Goal: Check status

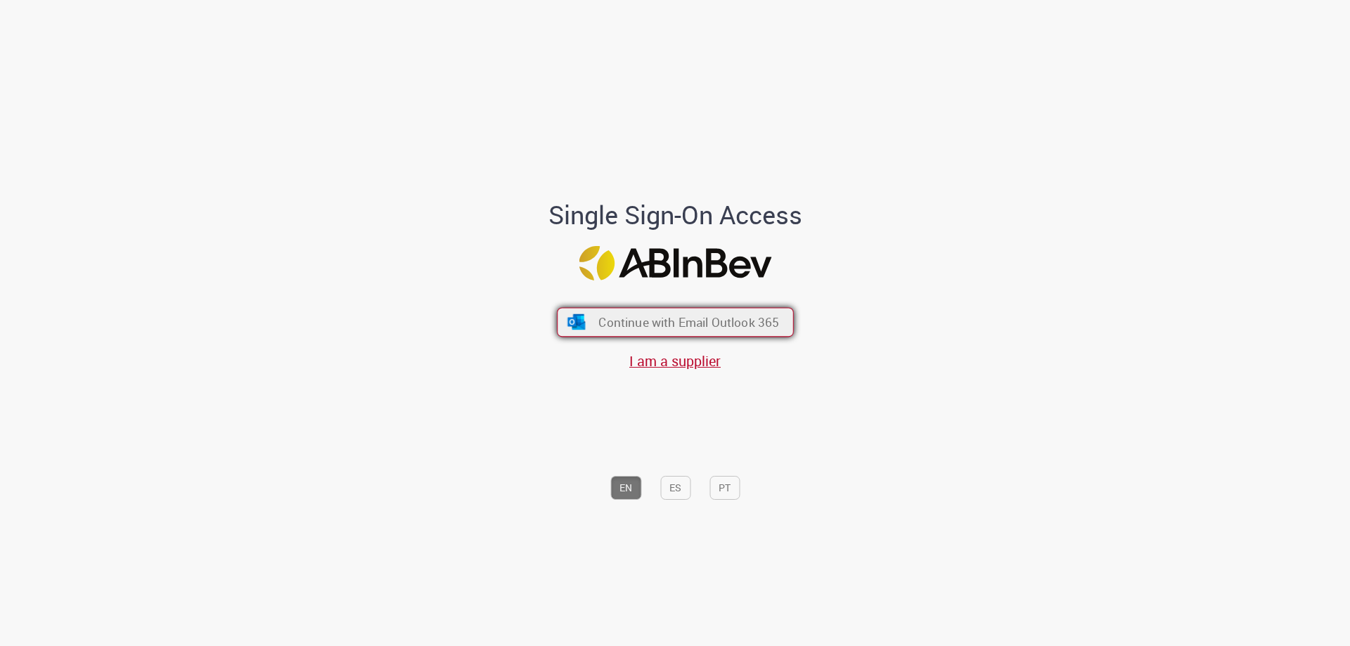
click at [660, 315] on span "Continue with Email Outlook 365" at bounding box center [688, 322] width 181 height 16
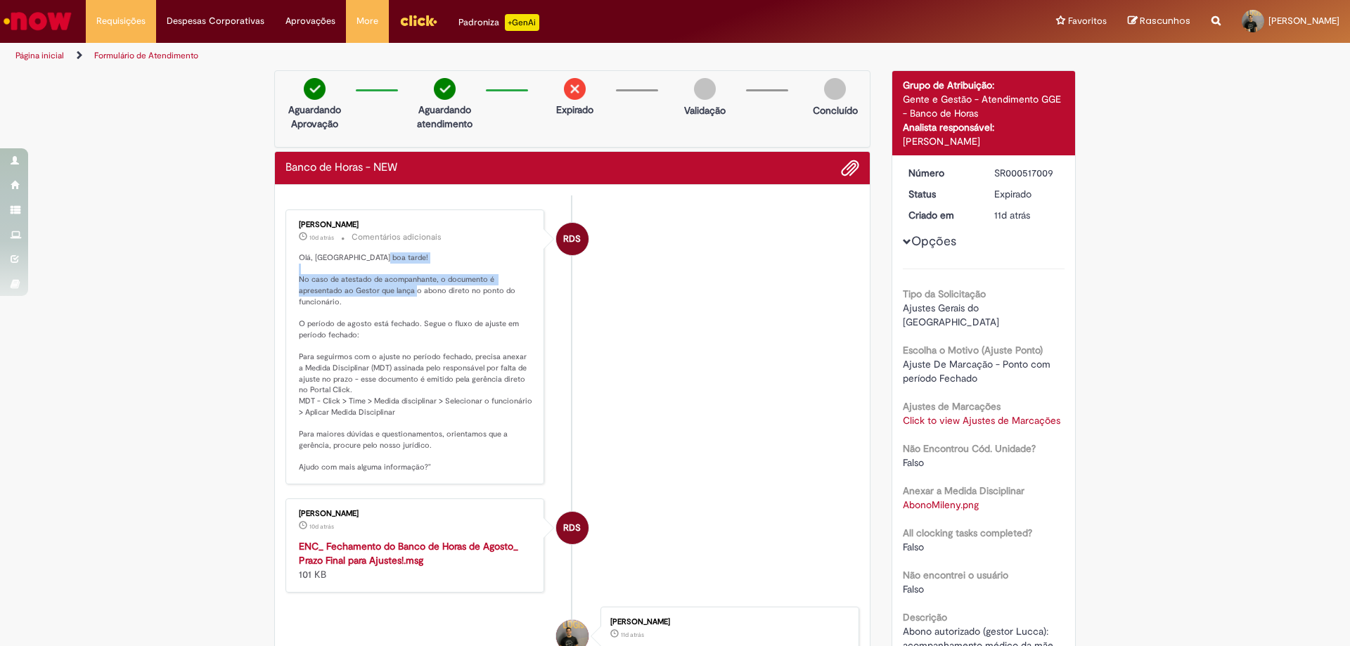
drag, startPoint x: 352, startPoint y: 278, endPoint x: 452, endPoint y: 288, distance: 101.0
click at [452, 288] on p "Olá, [GEOGRAPHIC_DATA] boa tarde! No caso de atestado de acompanhante, o docume…" at bounding box center [416, 362] width 234 height 221
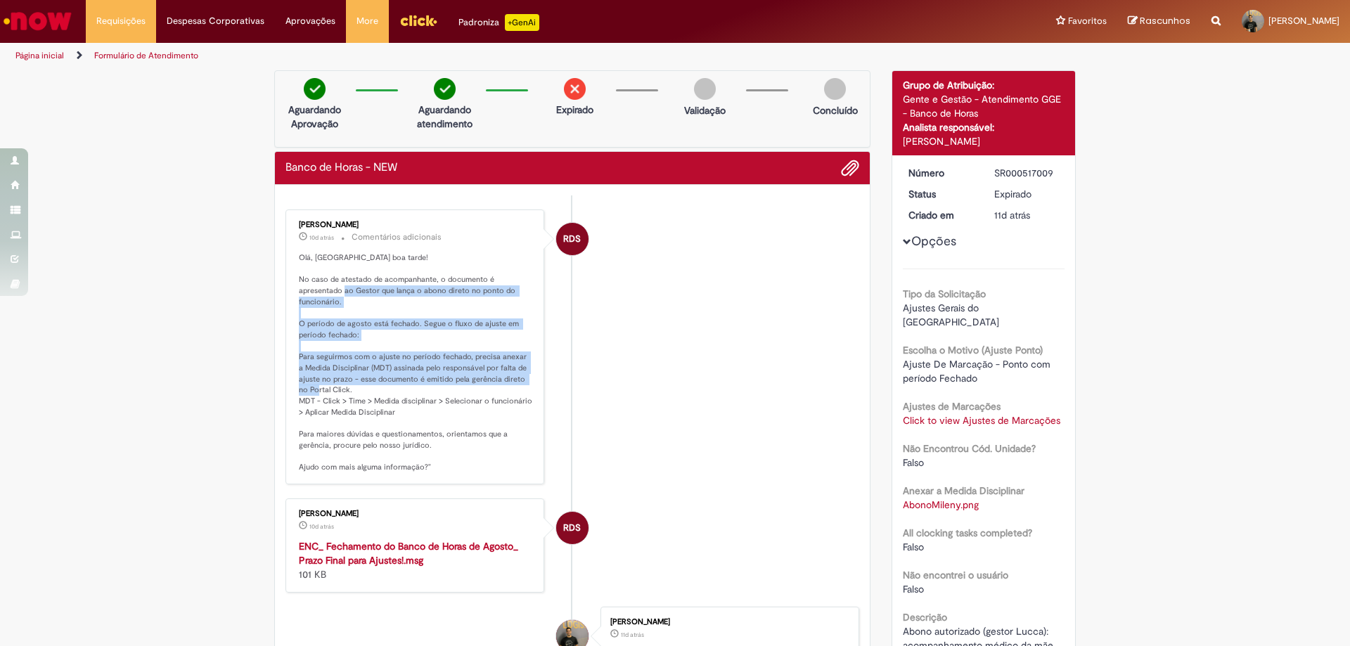
drag, startPoint x: 385, startPoint y: 290, endPoint x: 439, endPoint y: 392, distance: 114.8
click at [439, 392] on p "Olá, [GEOGRAPHIC_DATA] boa tarde! No caso de atestado de acompanhante, o docume…" at bounding box center [416, 362] width 234 height 221
click at [443, 372] on p "Olá, [GEOGRAPHIC_DATA] boa tarde! No caso de atestado de acompanhante, o docume…" at bounding box center [416, 362] width 234 height 221
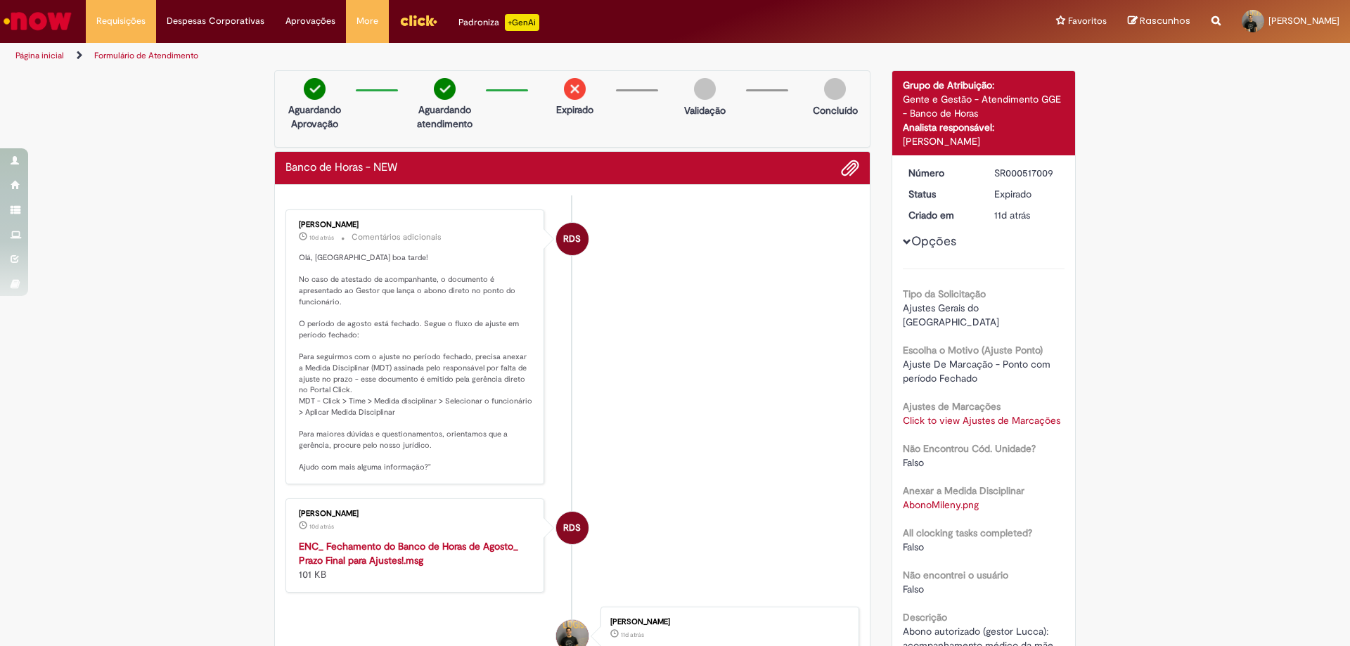
click at [387, 279] on p "Olá, [GEOGRAPHIC_DATA] boa tarde! No caso de atestado de acompanhante, o docume…" at bounding box center [416, 362] width 234 height 221
